Goal: Task Accomplishment & Management: Manage account settings

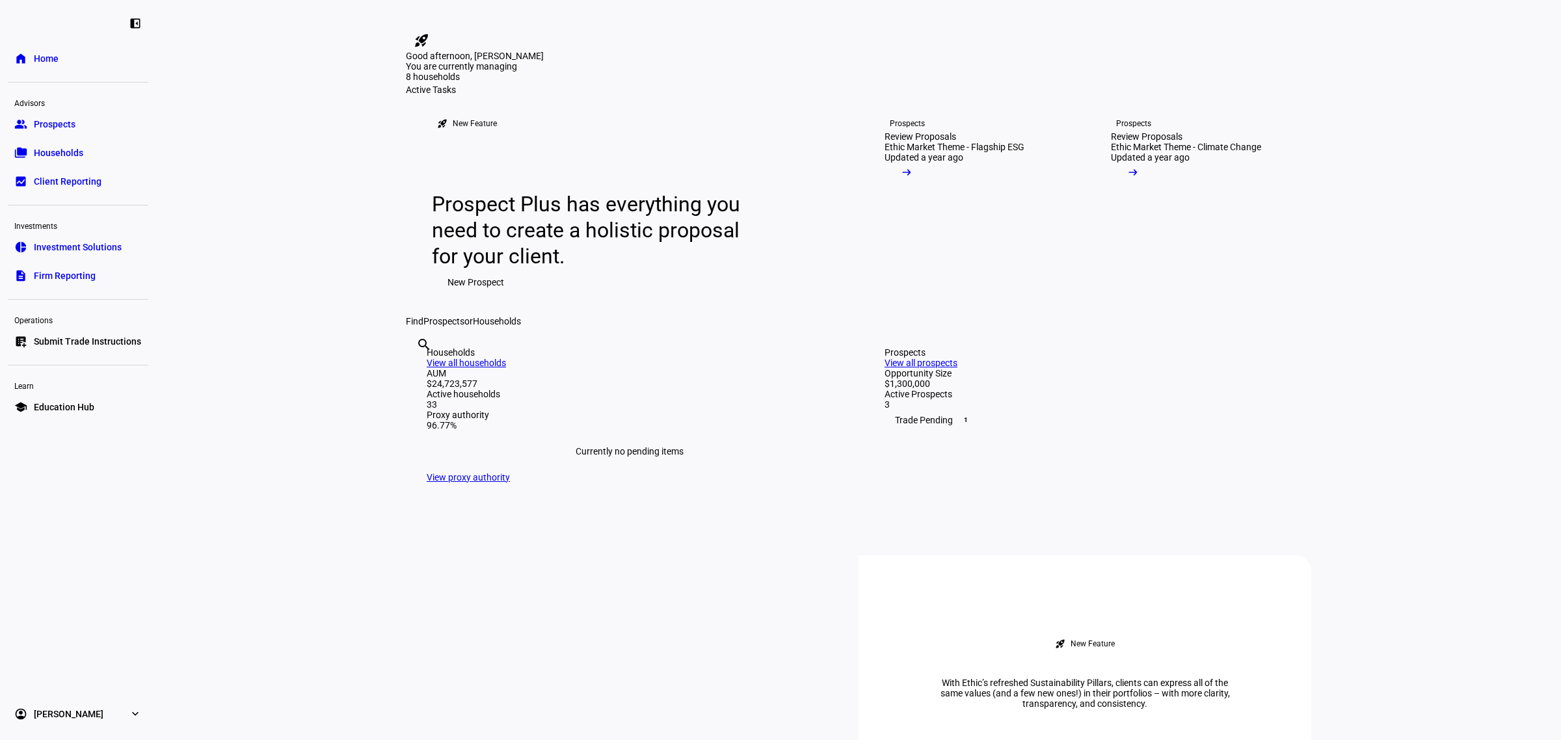
click at [66, 345] on span "Submit Trade Instructions" at bounding box center [87, 341] width 107 height 13
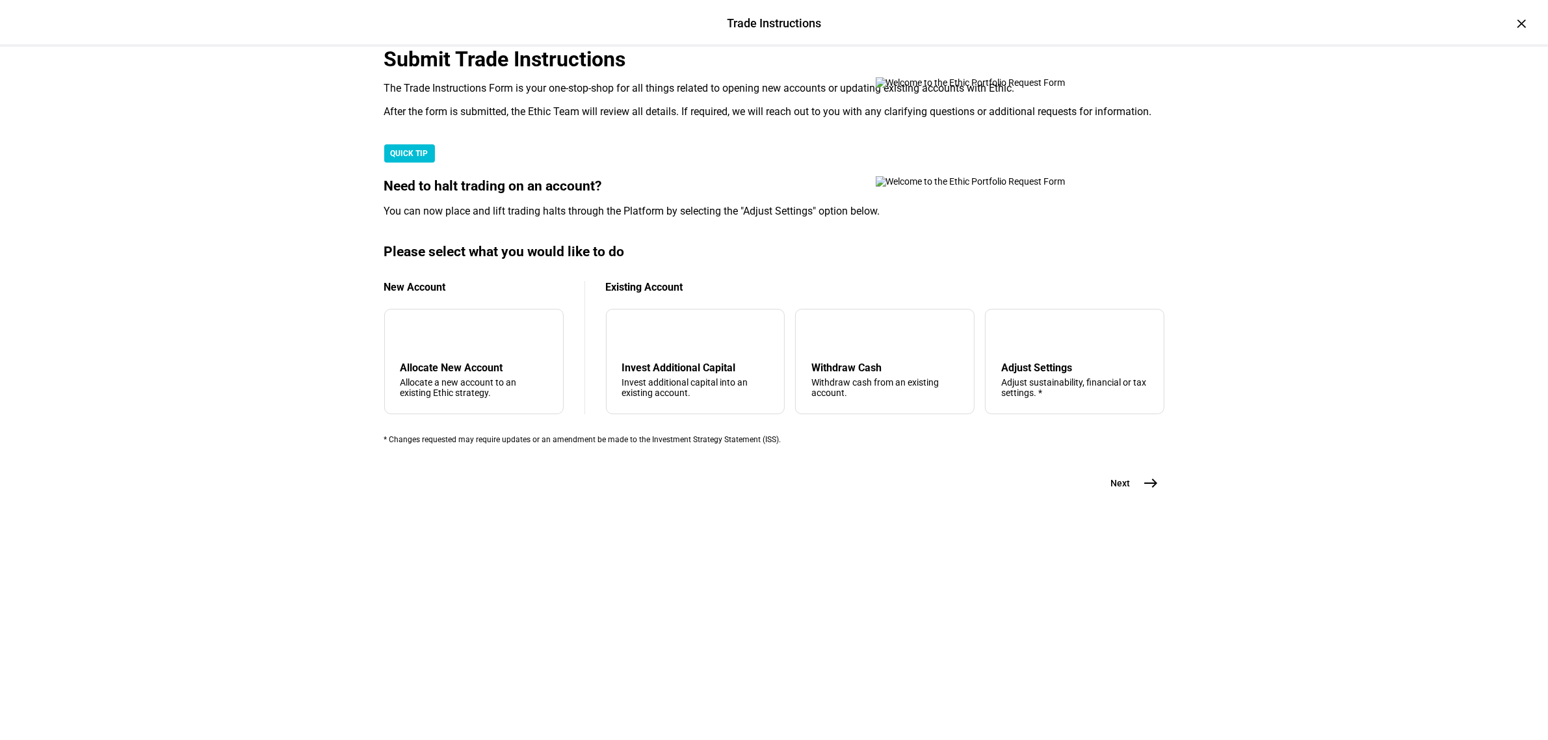
scroll to position [163, 0]
click at [1001, 374] on div "Adjust Settings" at bounding box center [1074, 368] width 147 height 12
click at [1139, 496] on span "east" at bounding box center [1152, 483] width 26 height 26
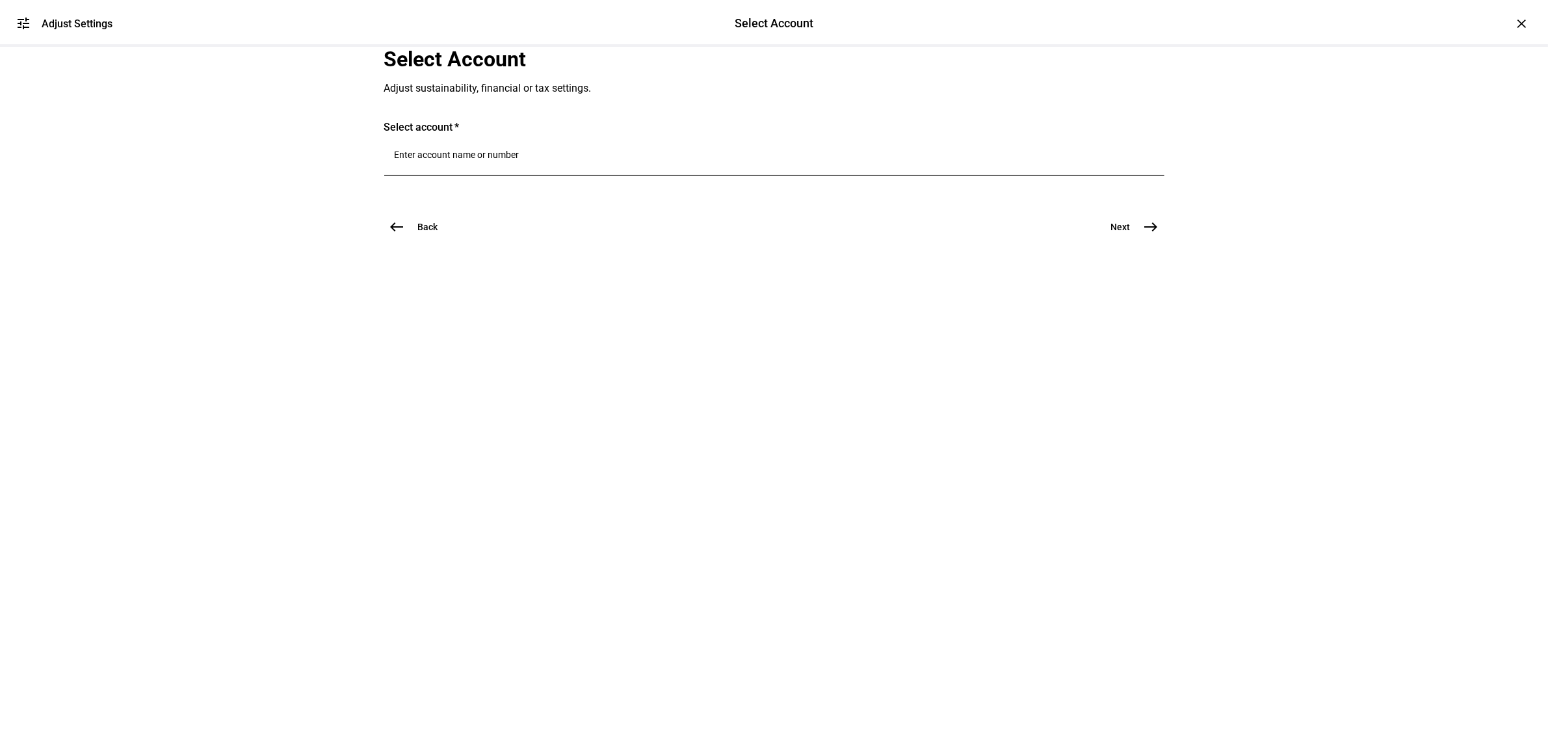
click at [556, 160] on input "Number" at bounding box center [774, 155] width 759 height 10
type input "may"
click at [527, 387] on span "[PERSON_NAME] May er &" at bounding box center [531, 390] width 181 height 15
click at [1097, 274] on button "Next east" at bounding box center [1130, 261] width 69 height 26
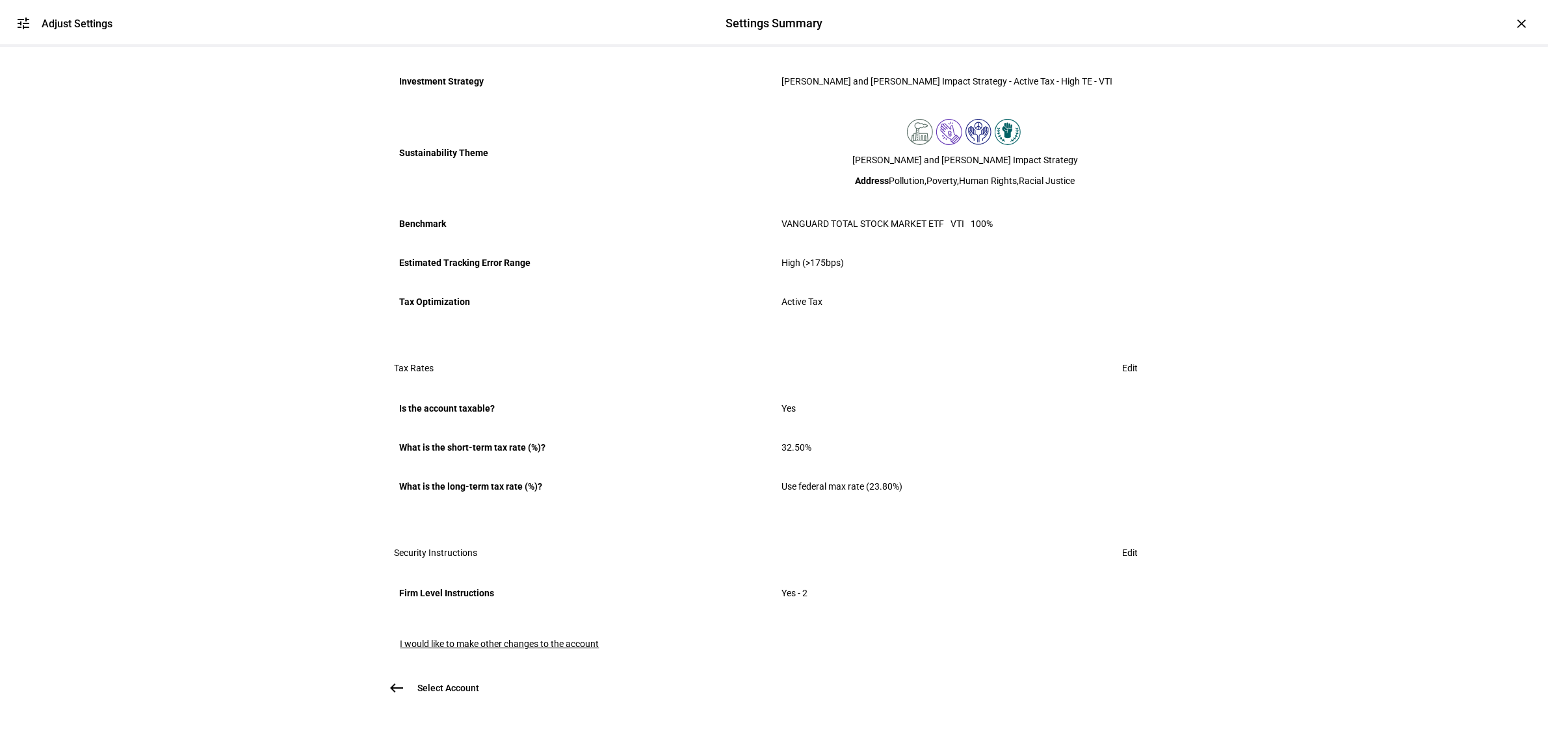
scroll to position [547, 0]
click at [1123, 540] on span "Edit" at bounding box center [1131, 553] width 16 height 26
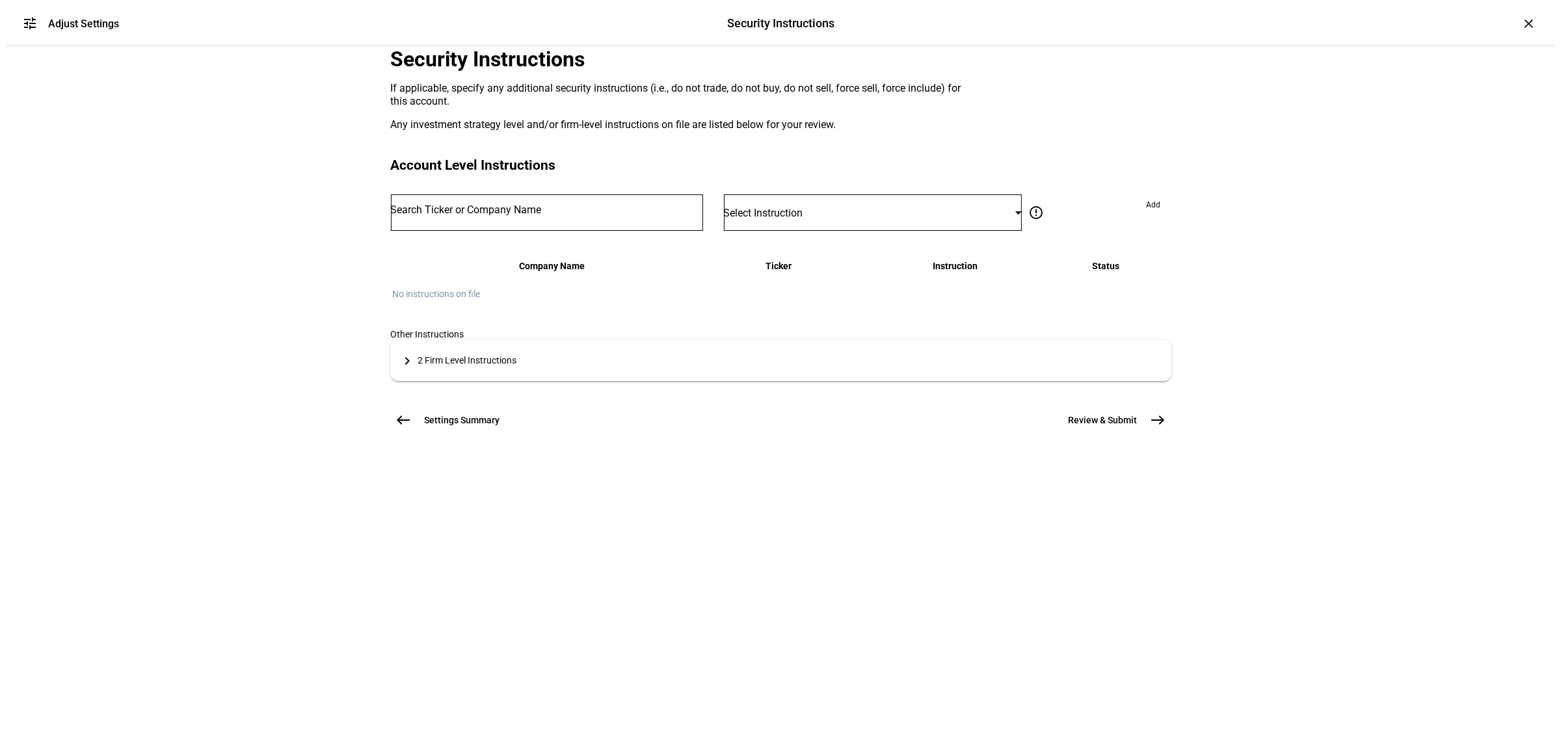
scroll to position [0, 0]
click at [575, 215] on input "Number" at bounding box center [540, 210] width 312 height 10
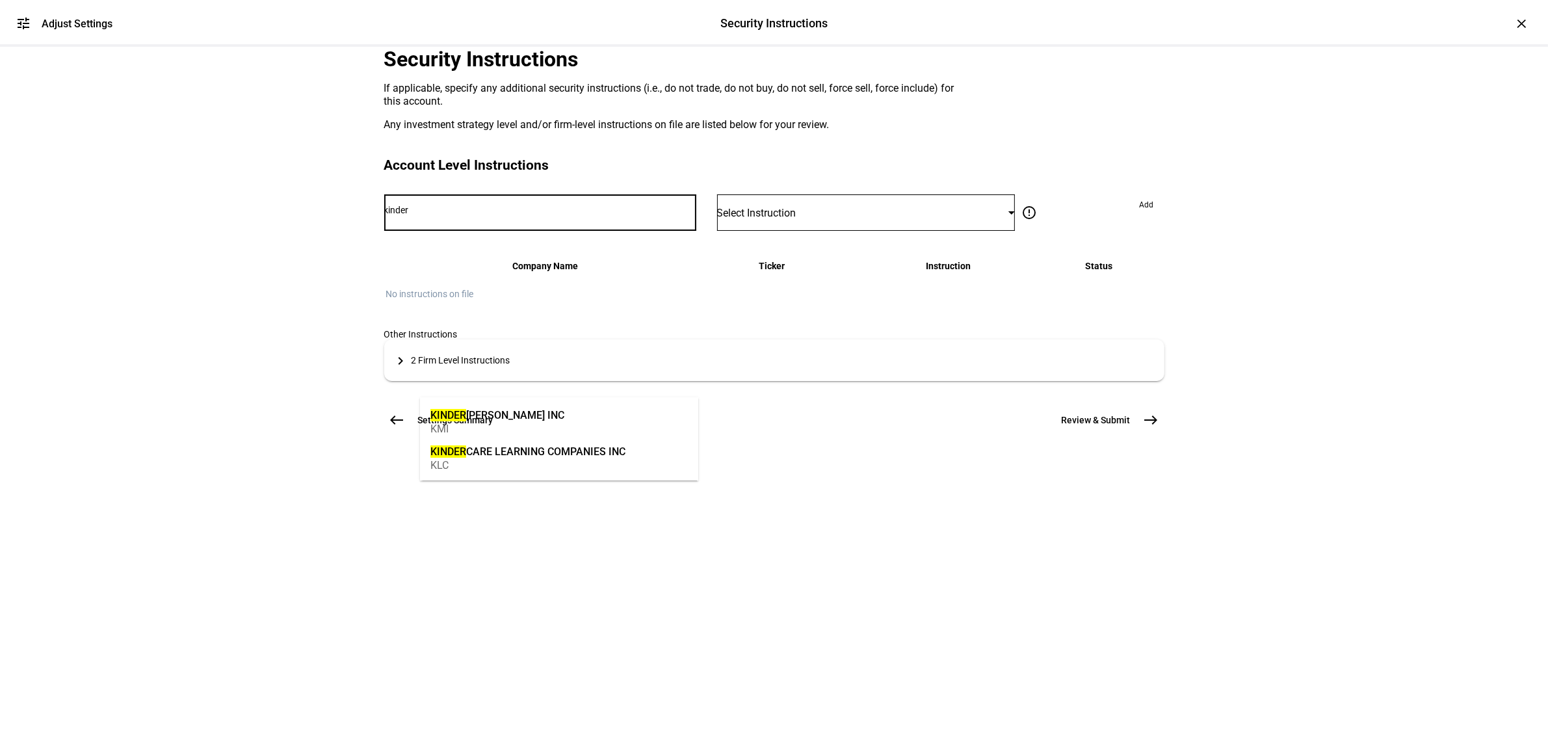
type input "kinder"
click at [546, 446] on div "KINDER CARE LEARNING COMPANIES INC" at bounding box center [527, 451] width 195 height 15
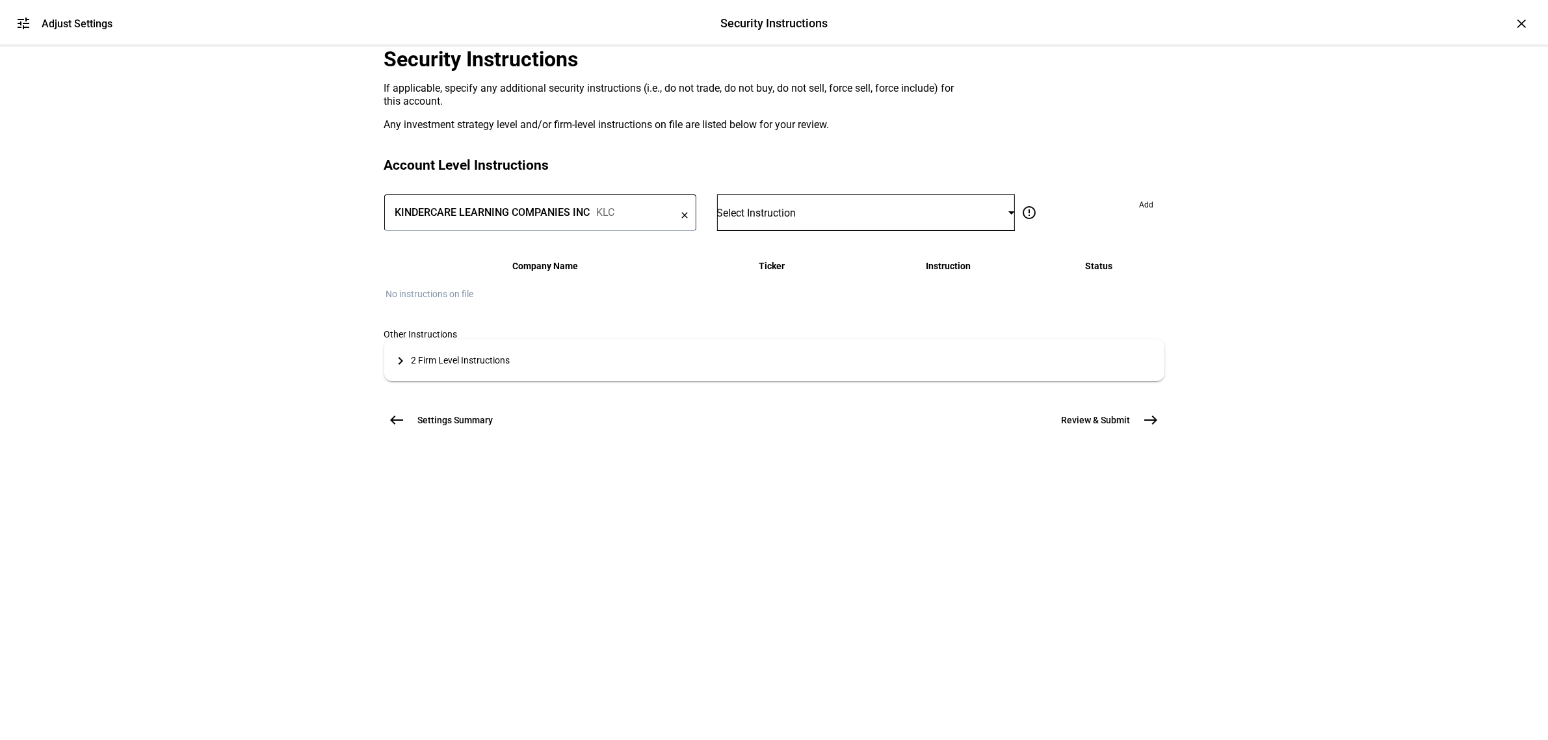
click at [807, 219] on div "Select Instruction" at bounding box center [863, 213] width 292 height 12
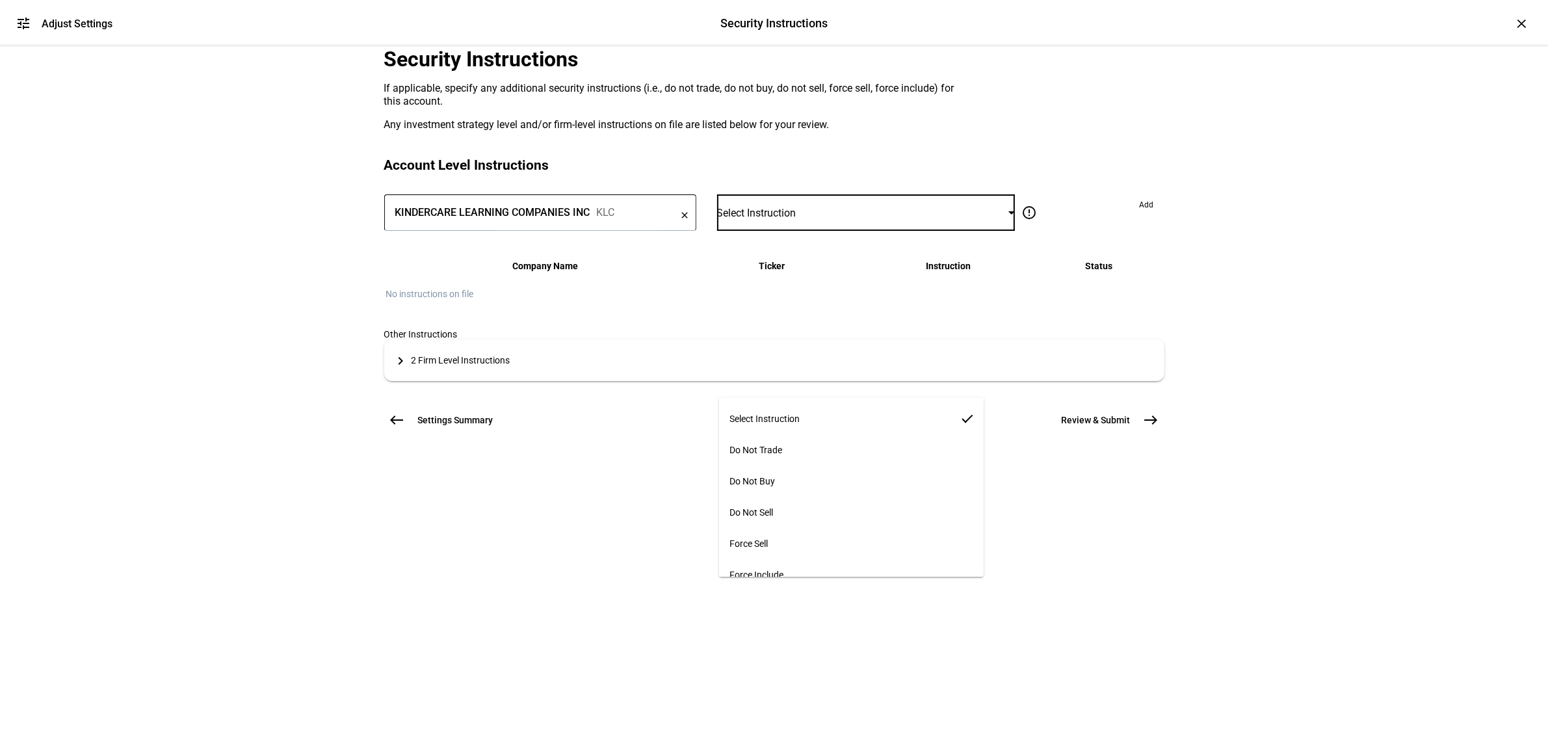
click at [813, 466] on mat-option "Do Not Buy" at bounding box center [851, 481] width 264 height 31
click at [1140, 215] on span "Add" at bounding box center [1147, 204] width 14 height 21
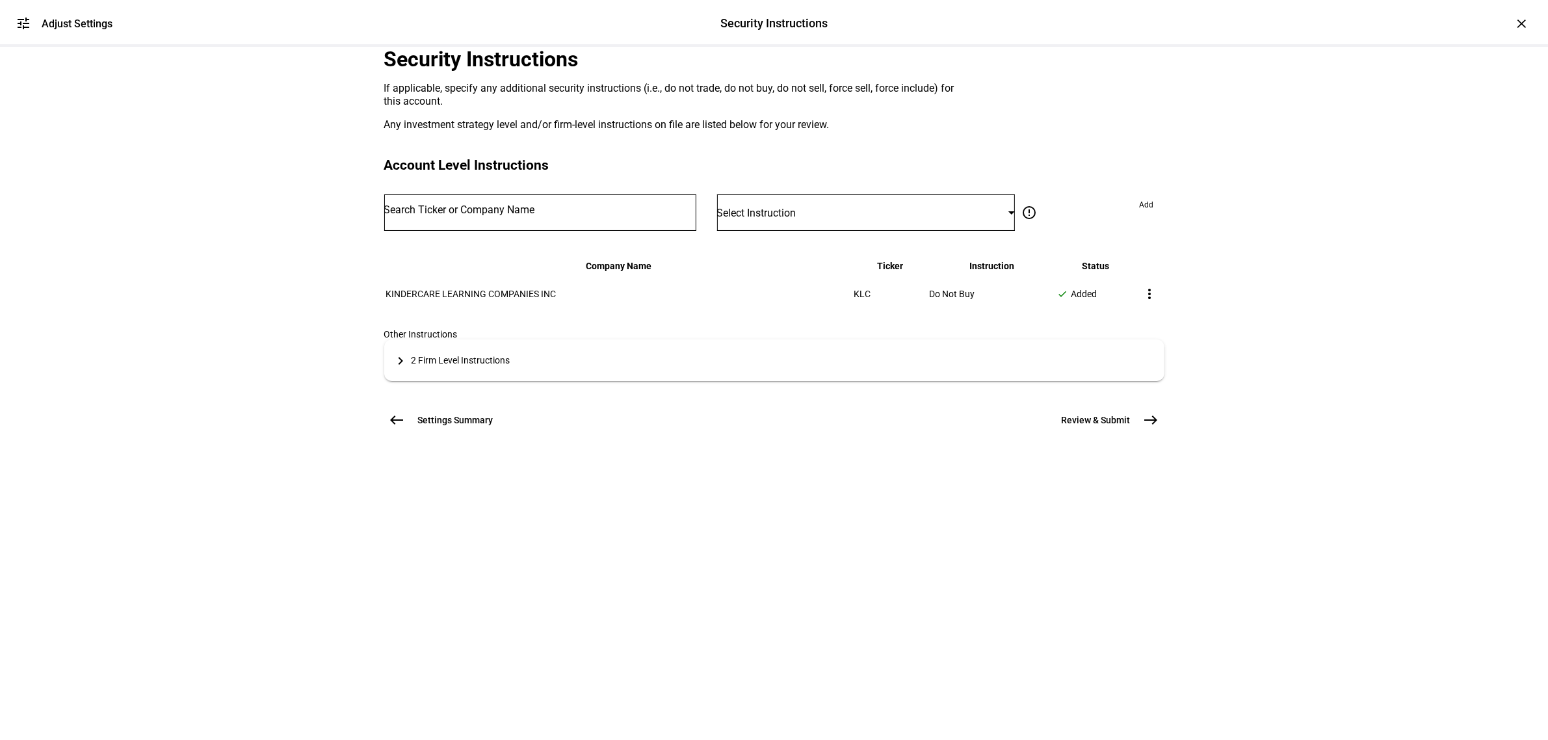
click at [1114, 427] on span "Review & Submit" at bounding box center [1096, 420] width 69 height 13
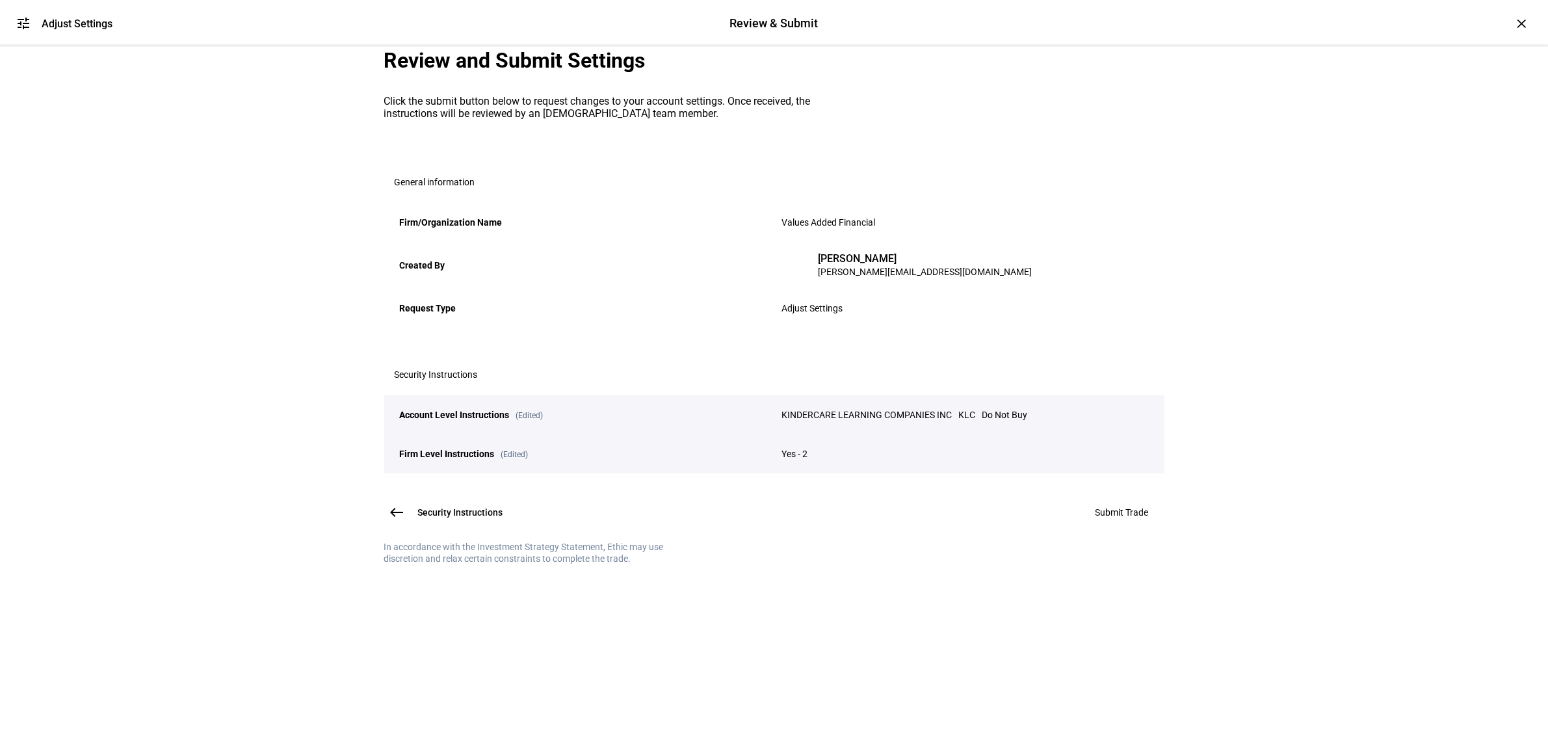
click at [1117, 518] on span "Submit Trade" at bounding box center [1122, 512] width 53 height 10
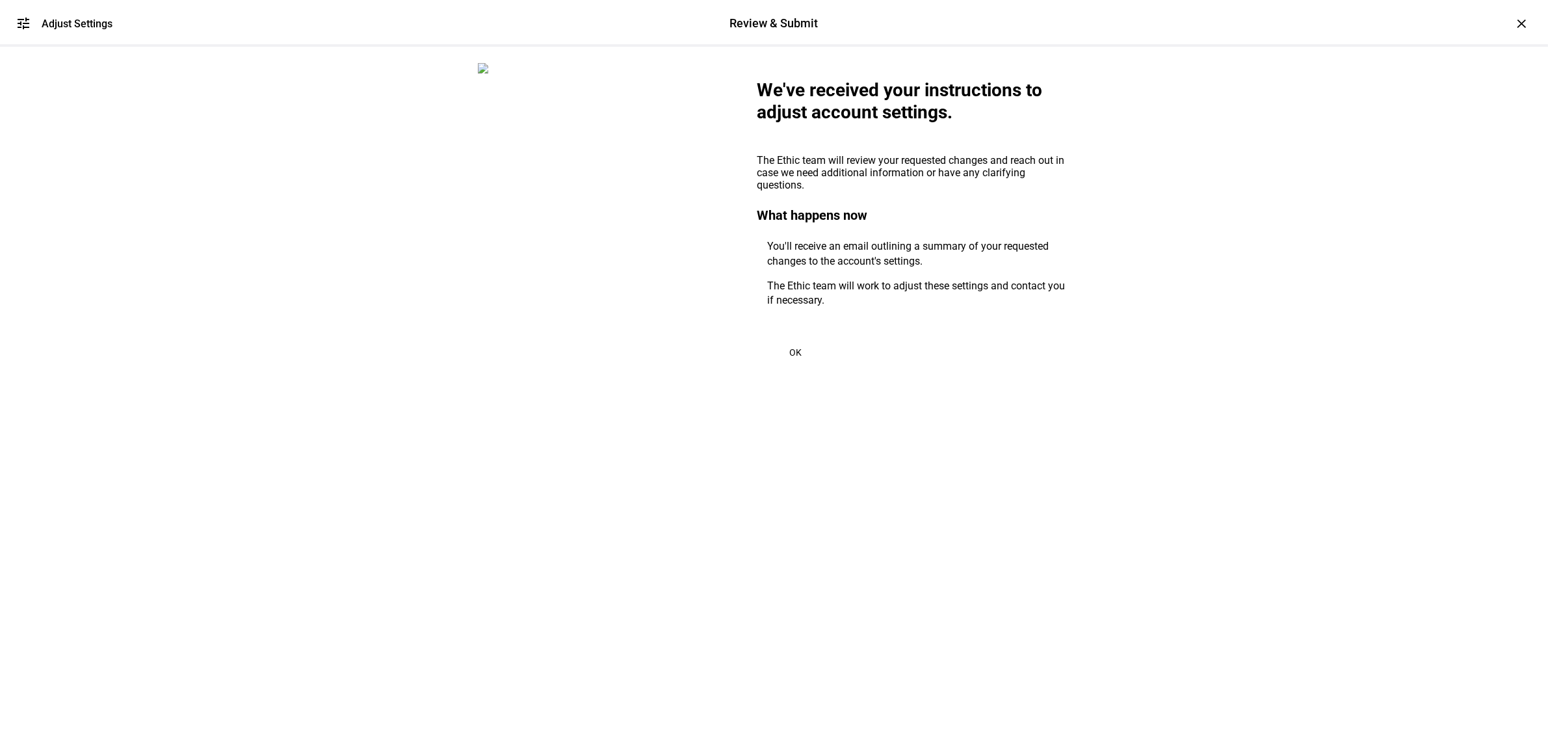
click at [797, 368] on span at bounding box center [796, 352] width 78 height 31
